Goal: Task Accomplishment & Management: Manage account settings

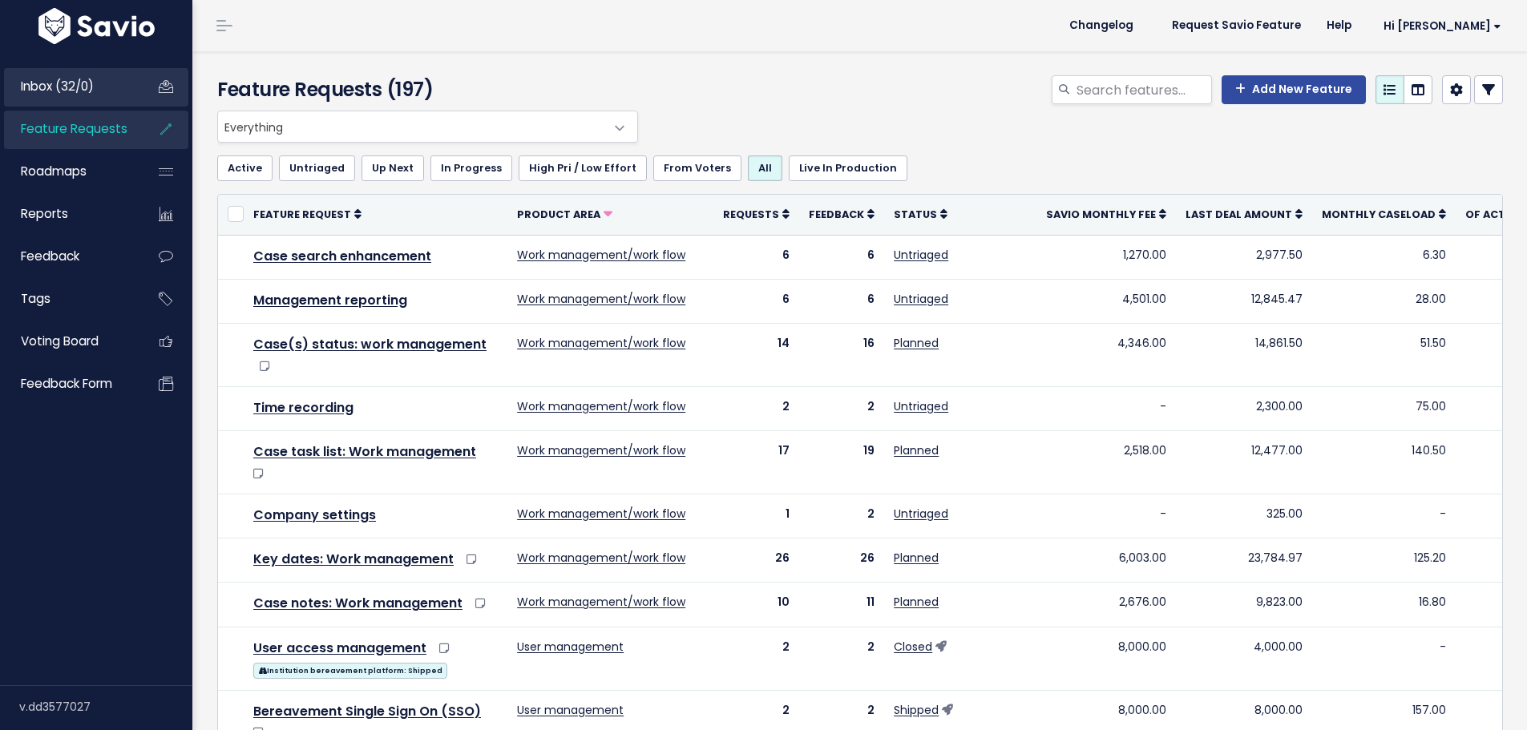
click at [57, 79] on span "Inbox (32/0)" at bounding box center [57, 86] width 73 height 17
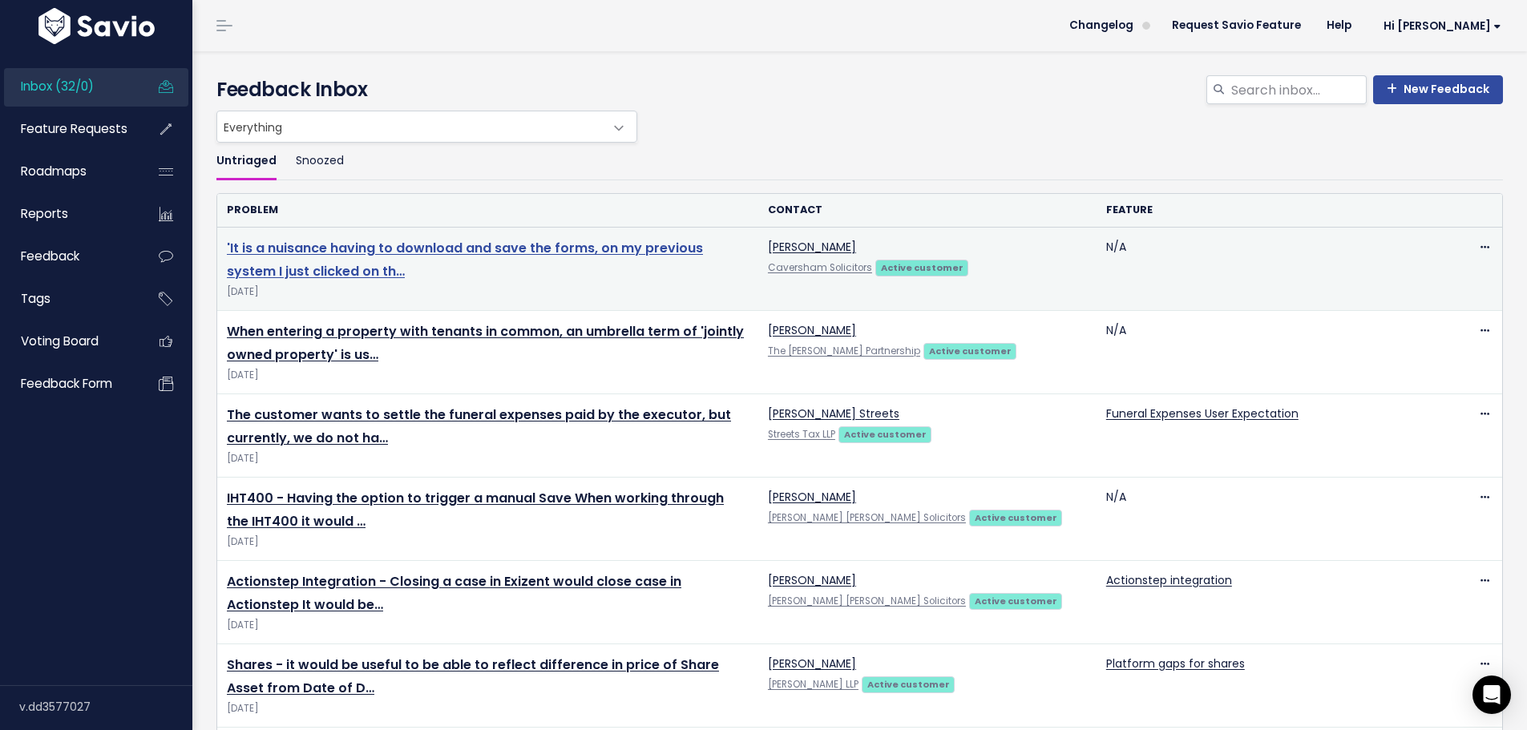
click at [593, 248] on link "'It is a nuisance having to download and save the forms, on my previous system …" at bounding box center [465, 260] width 476 height 42
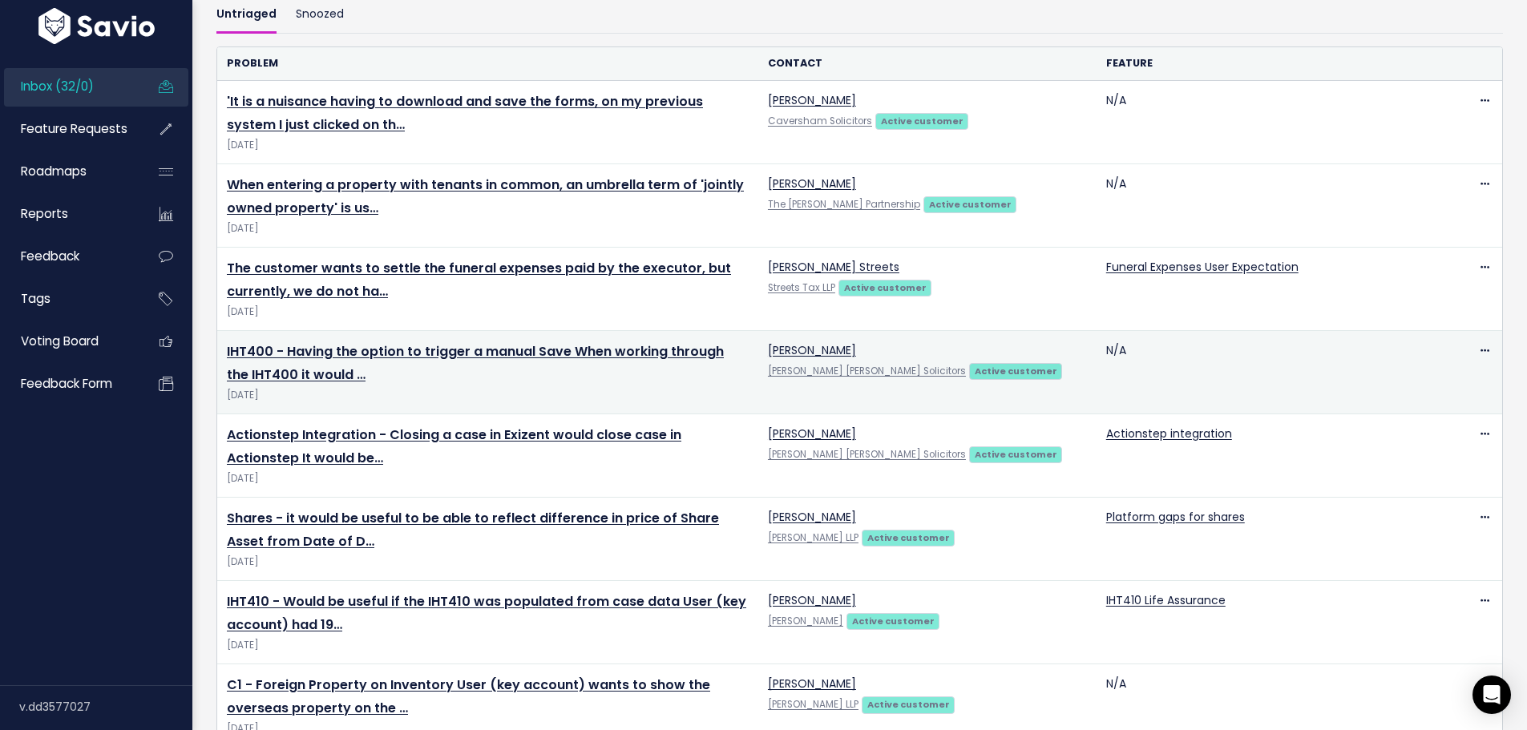
scroll to position [160, 0]
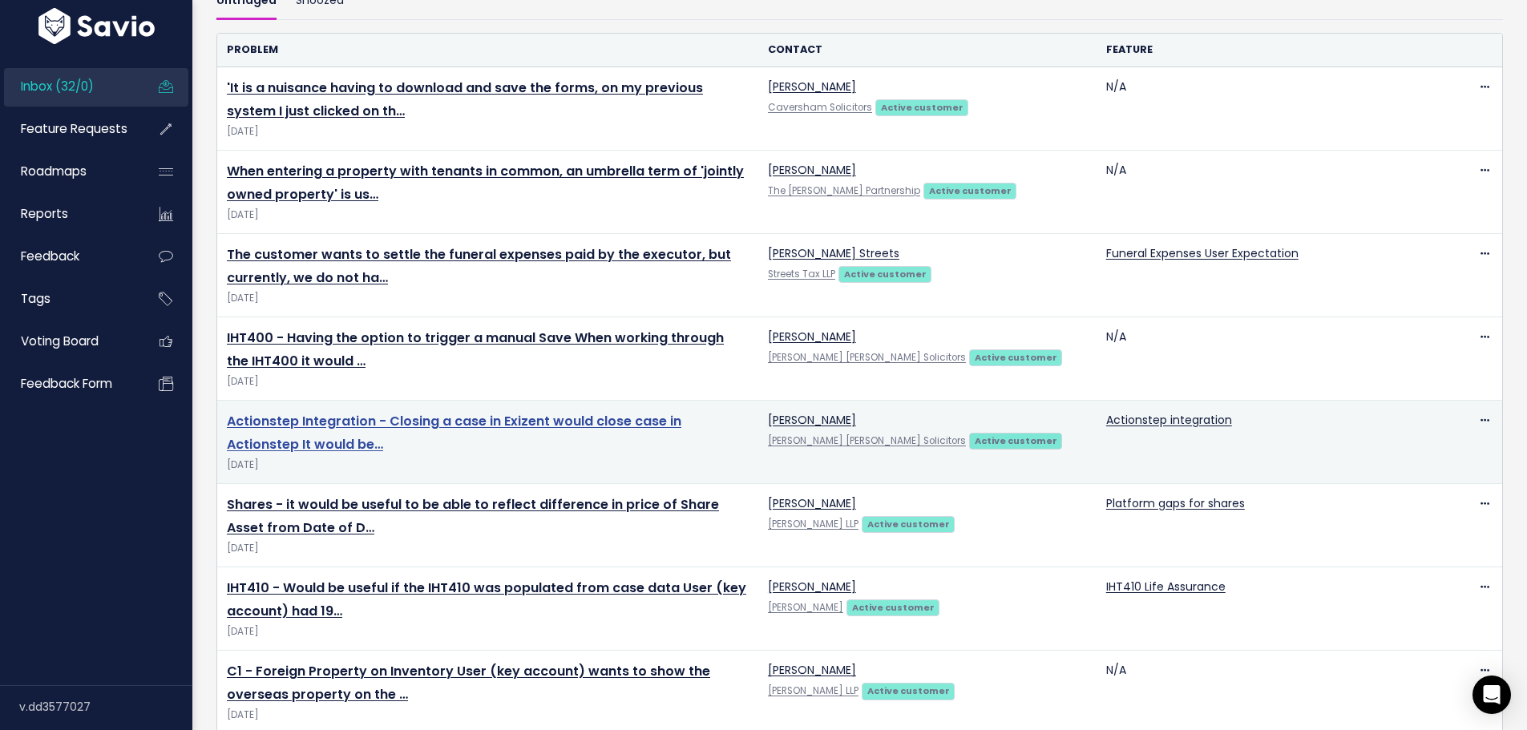
click at [626, 426] on link "Actionstep Integration - Closing a case in Exizent would close case in Actionst…" at bounding box center [454, 433] width 455 height 42
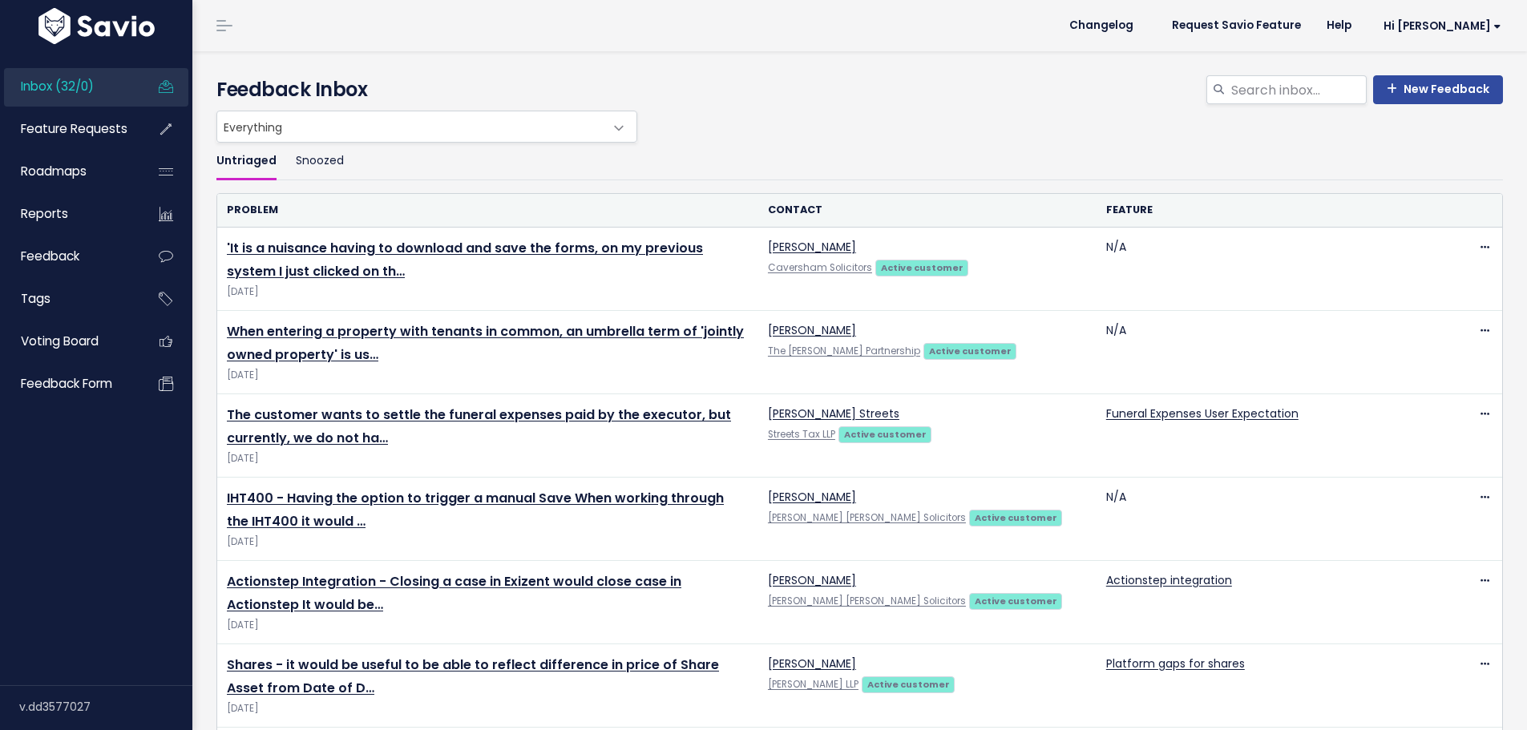
scroll to position [160, 0]
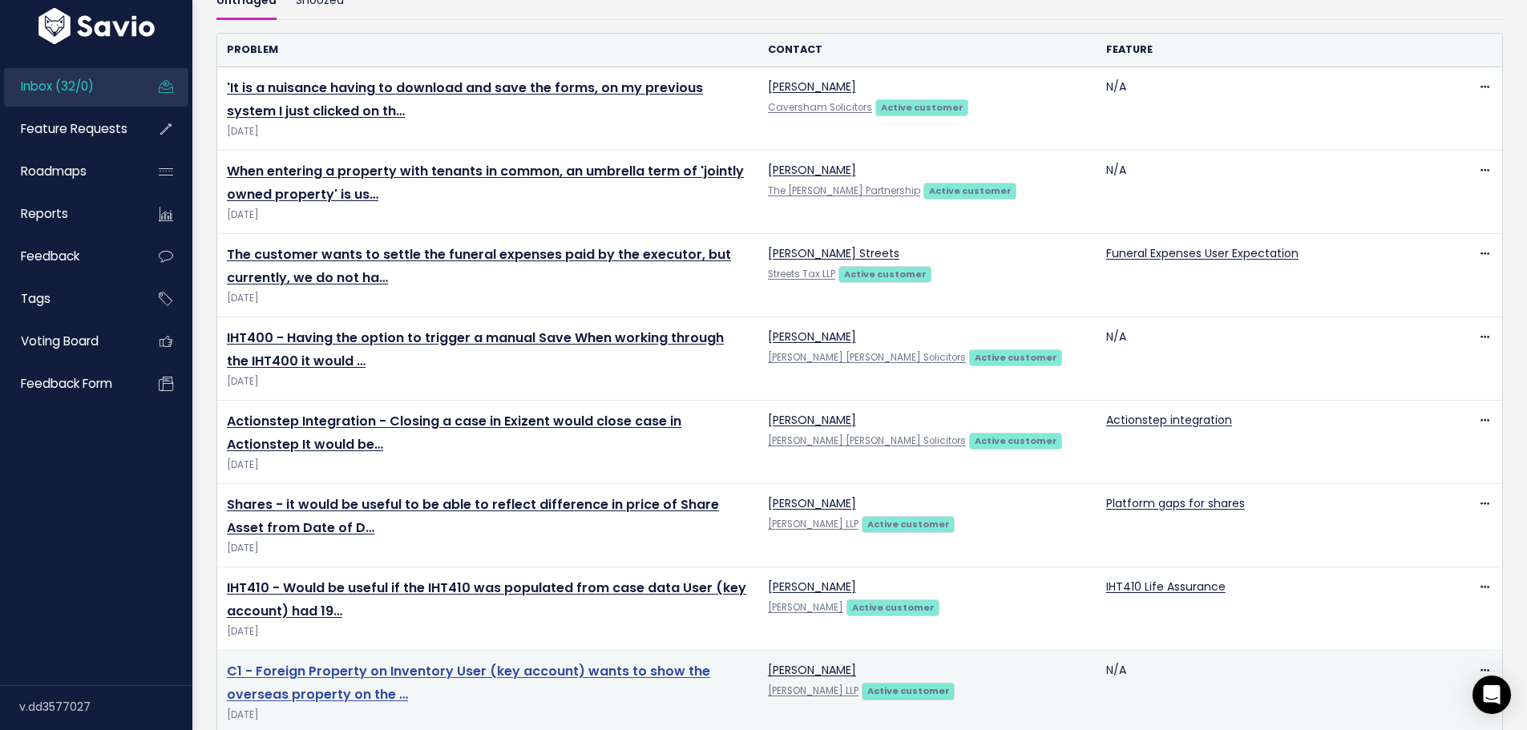
click at [381, 673] on link "C1 - Foreign Property on Inventory User (key account) wants to show the oversea…" at bounding box center [468, 683] width 483 height 42
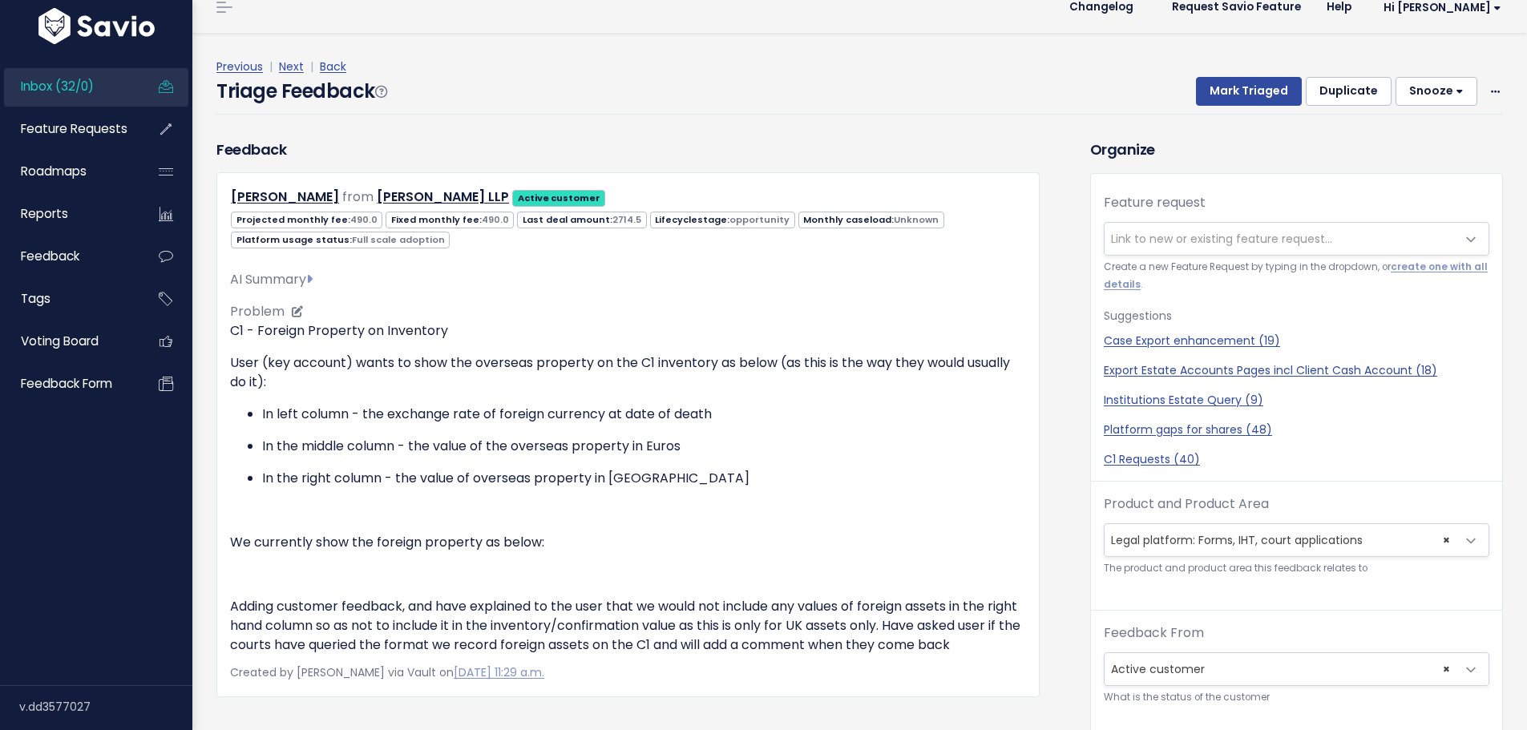
scroll to position [80, 0]
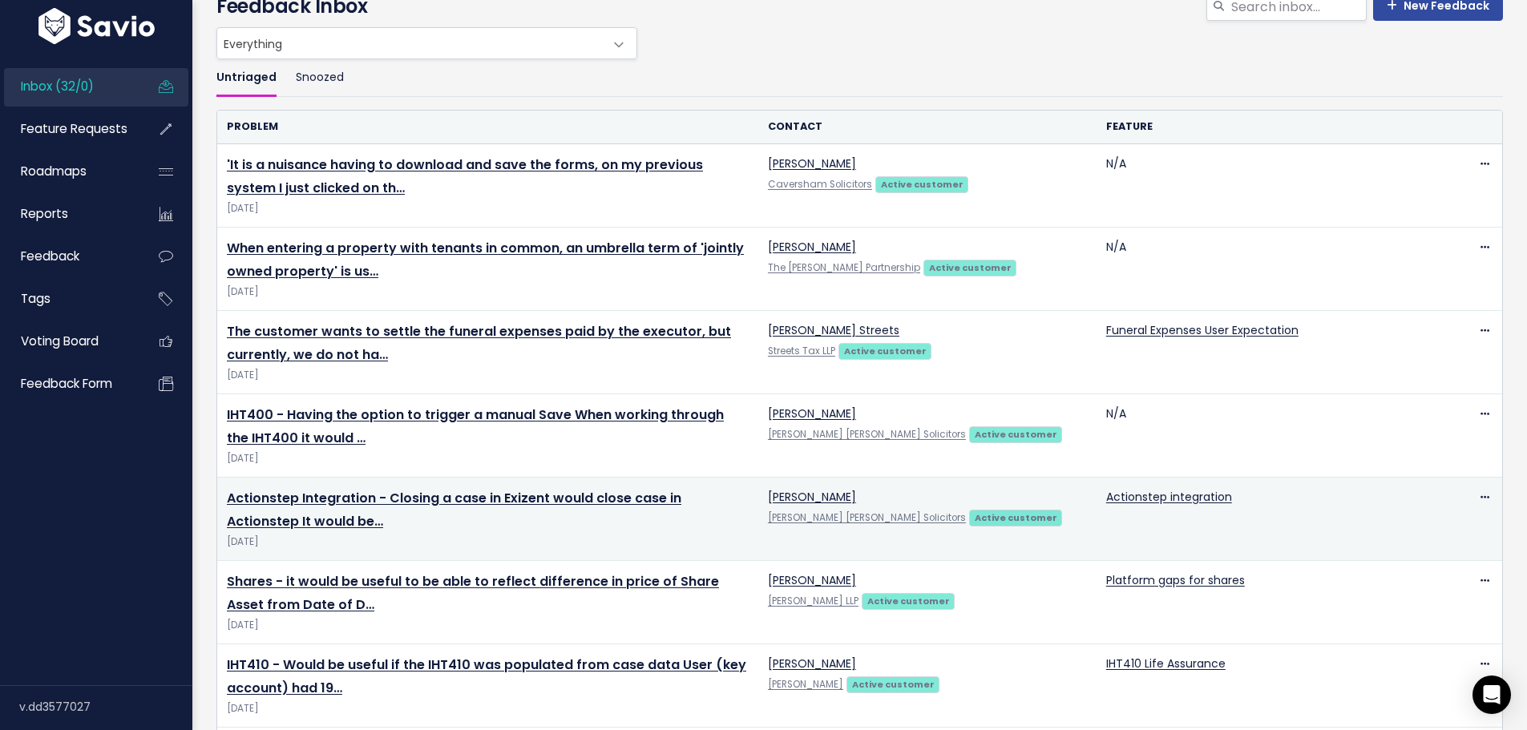
scroll to position [80, 0]
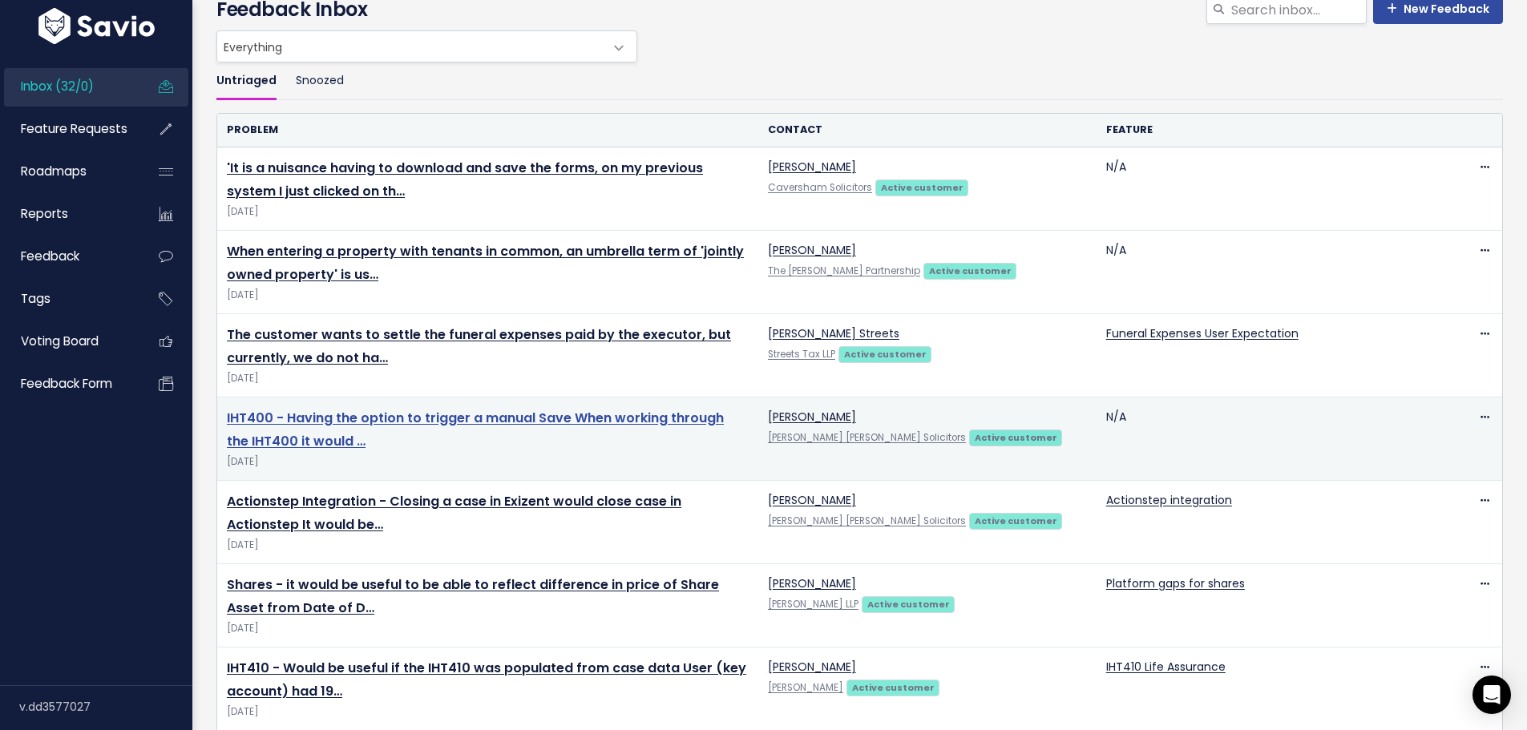
click at [561, 414] on link "IHT400 - Having the option to trigger a manual Save When working through the IH…" at bounding box center [475, 430] width 497 height 42
